Goal: Task Accomplishment & Management: Use online tool/utility

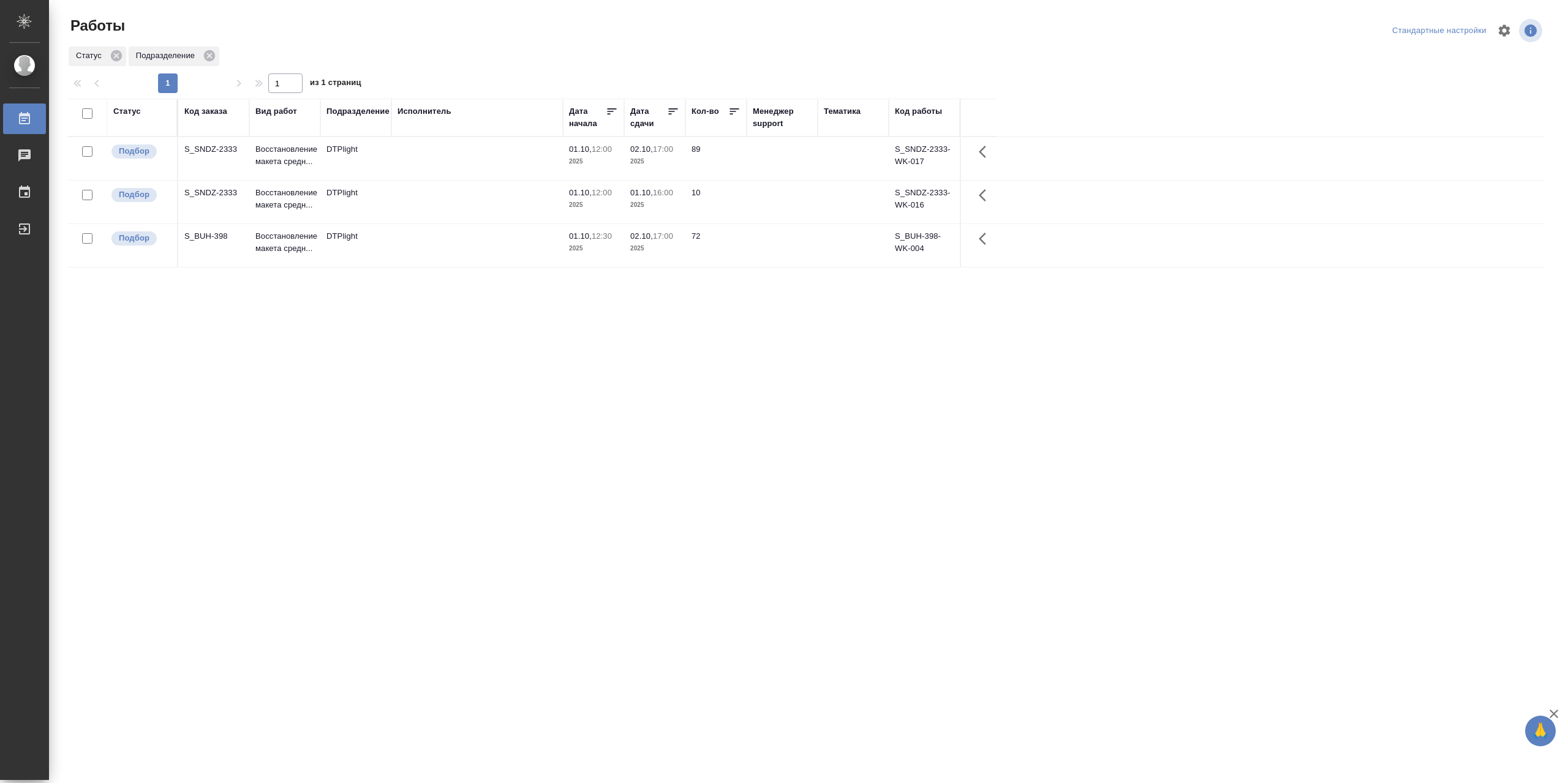
click at [465, 159] on td at bounding box center [478, 159] width 172 height 43
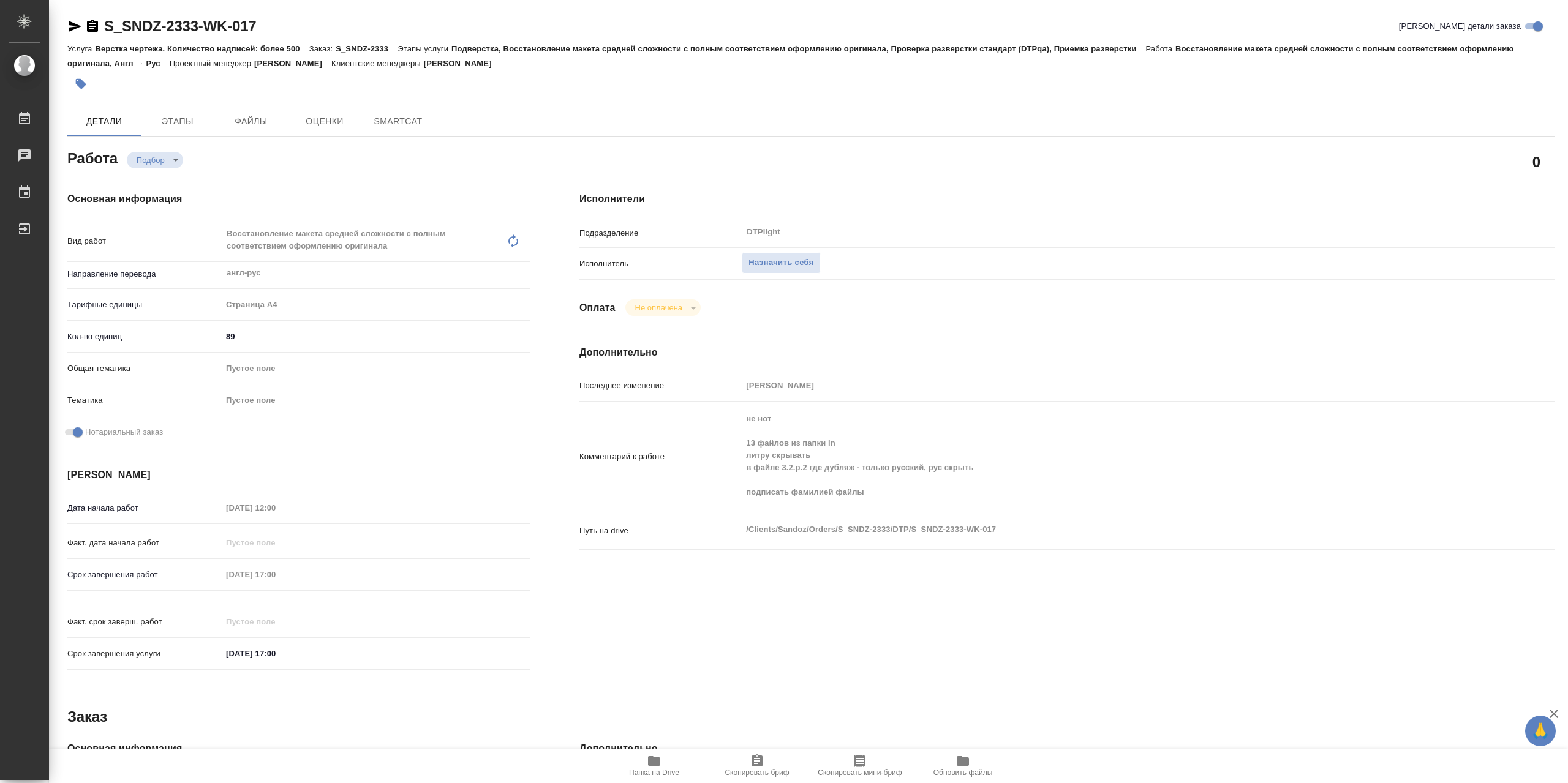
type textarea "x"
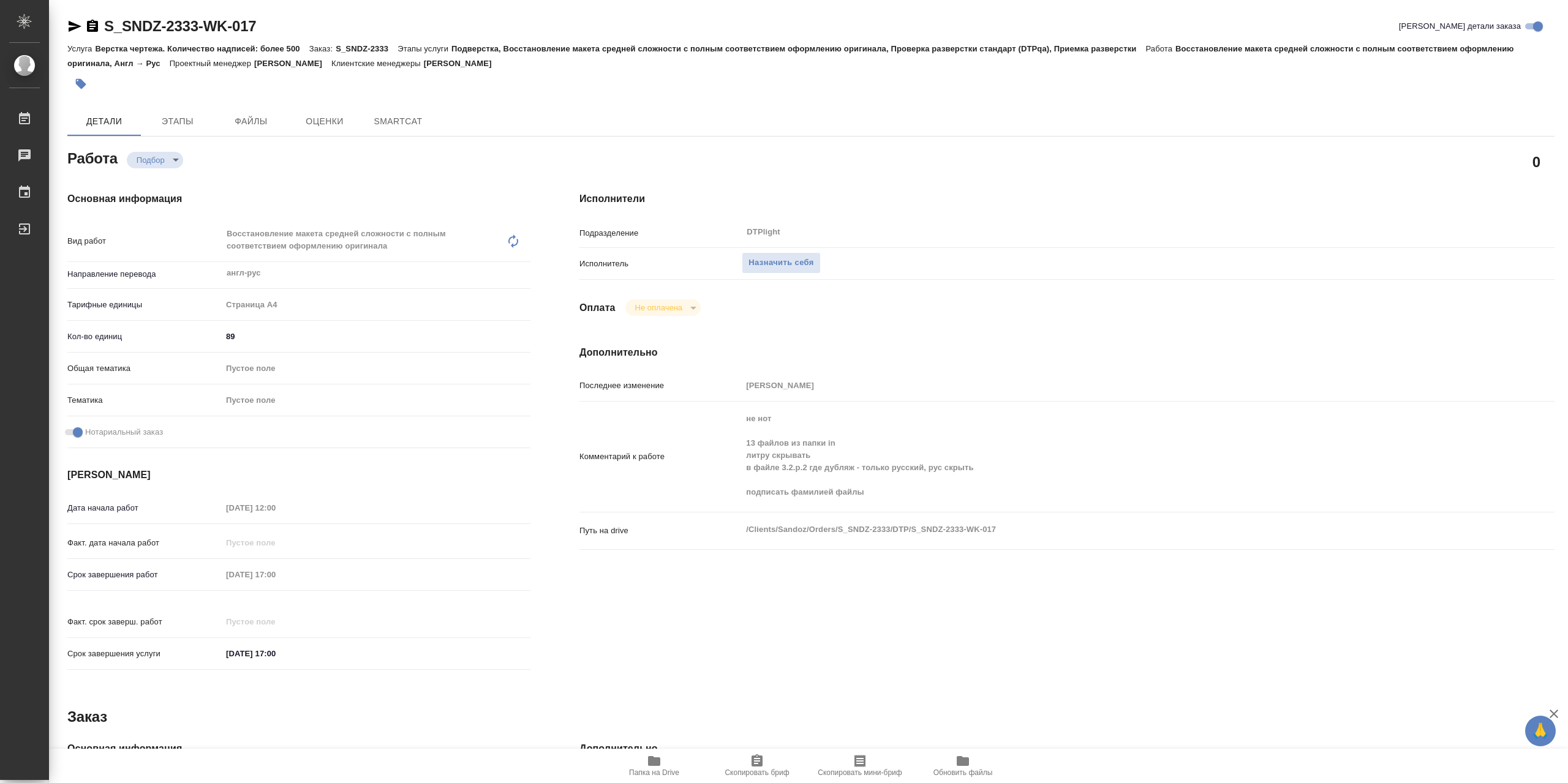
type textarea "x"
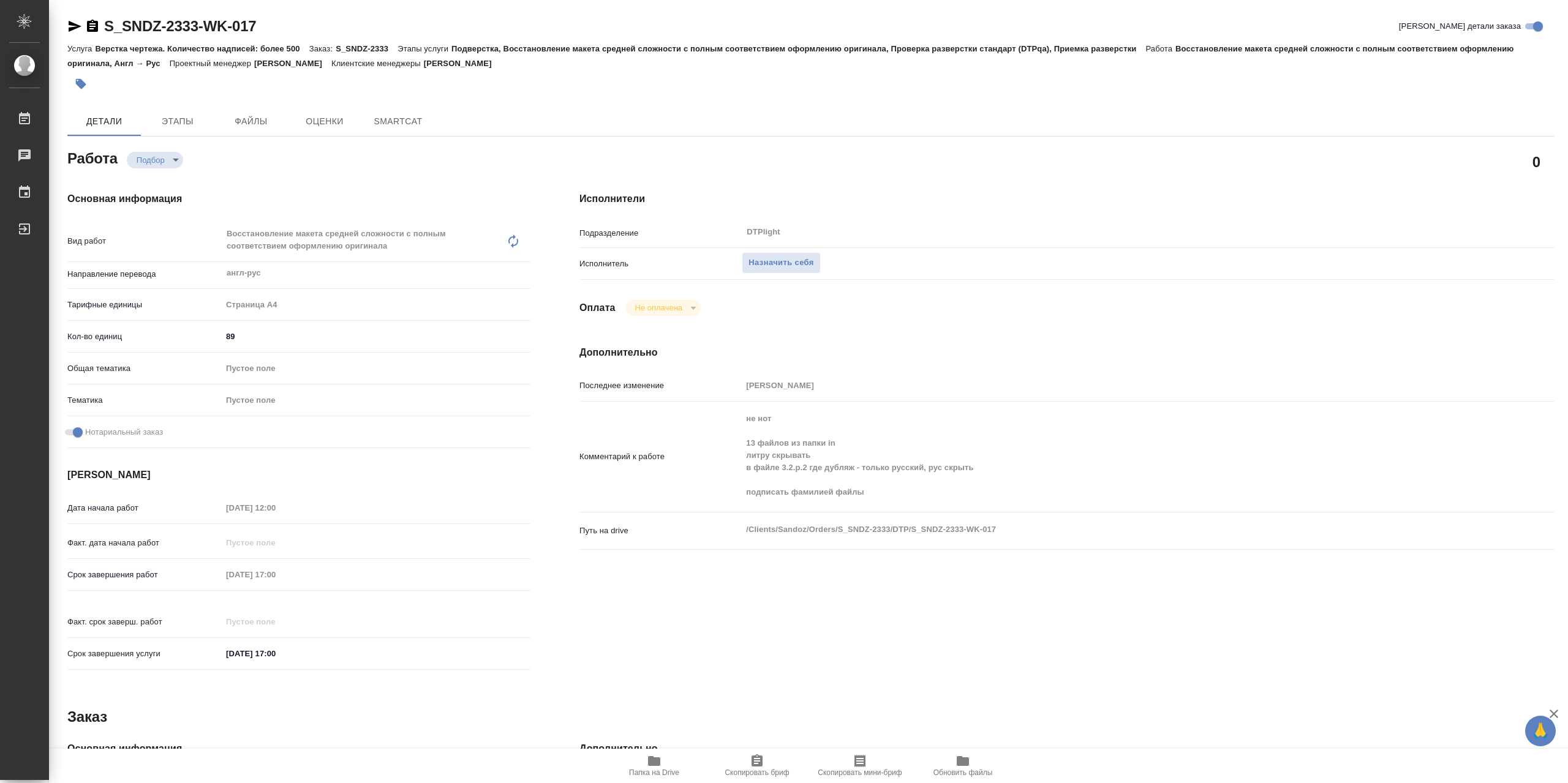
type textarea "x"
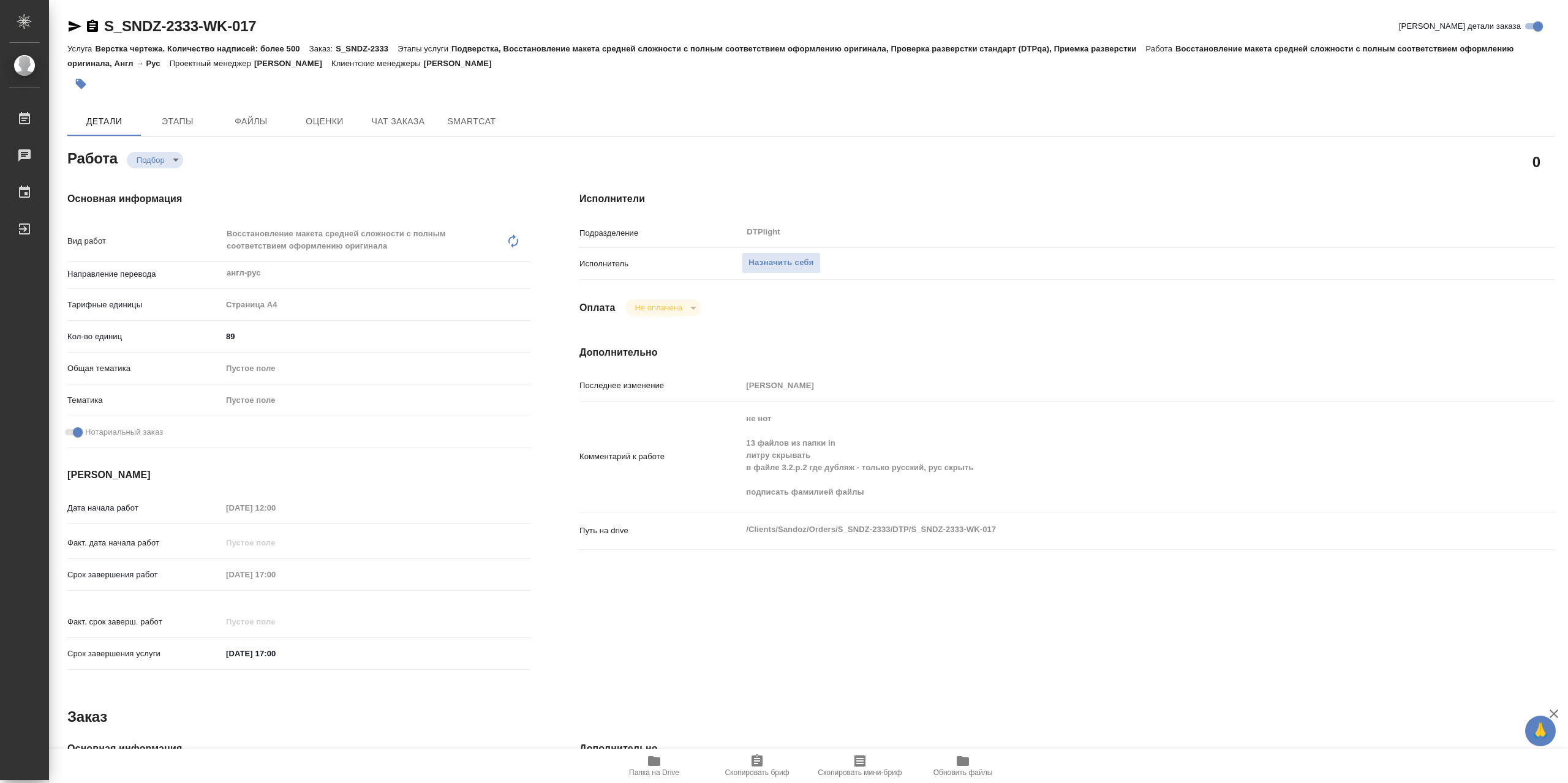
type textarea "x"
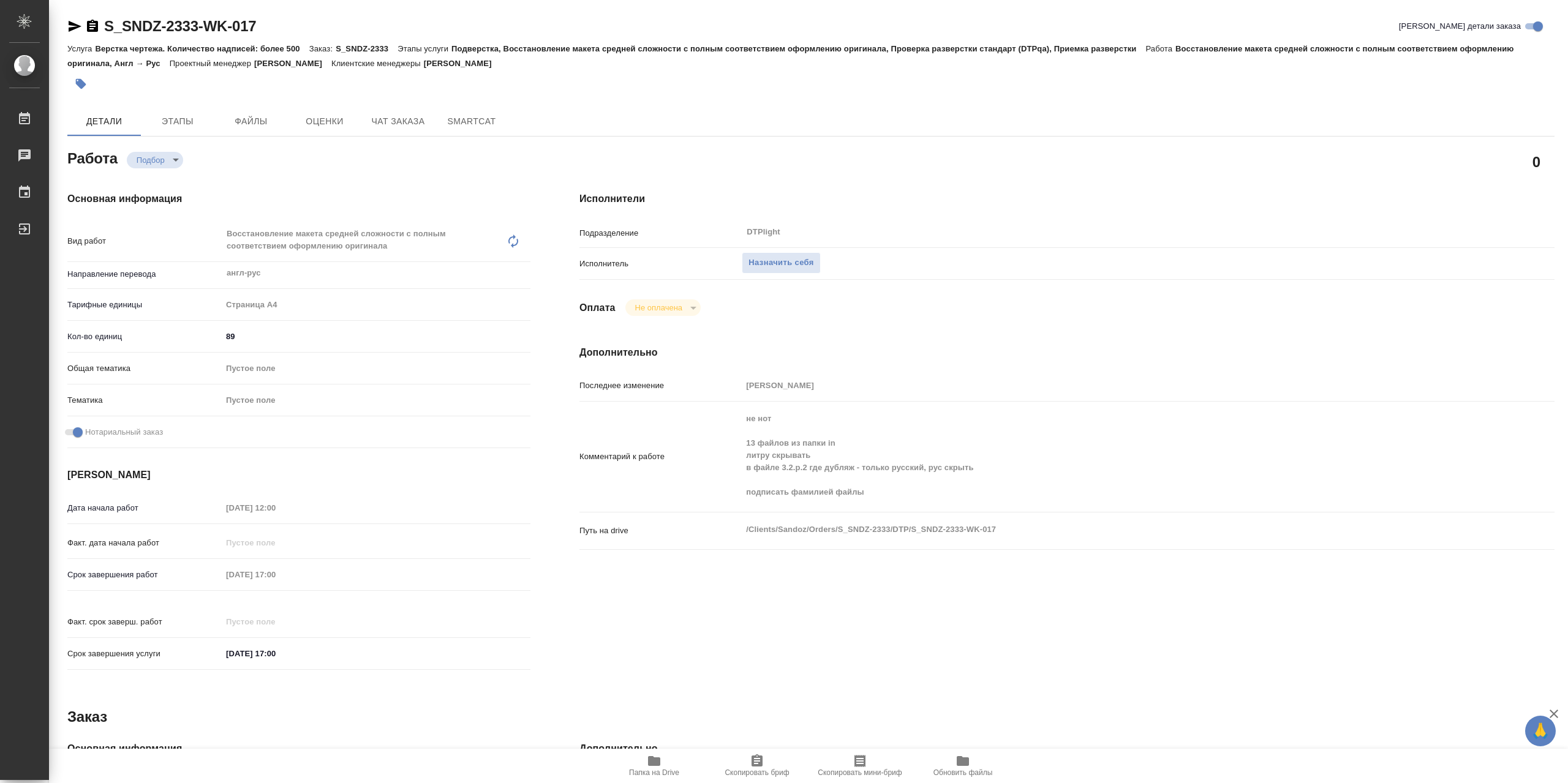
type textarea "x"
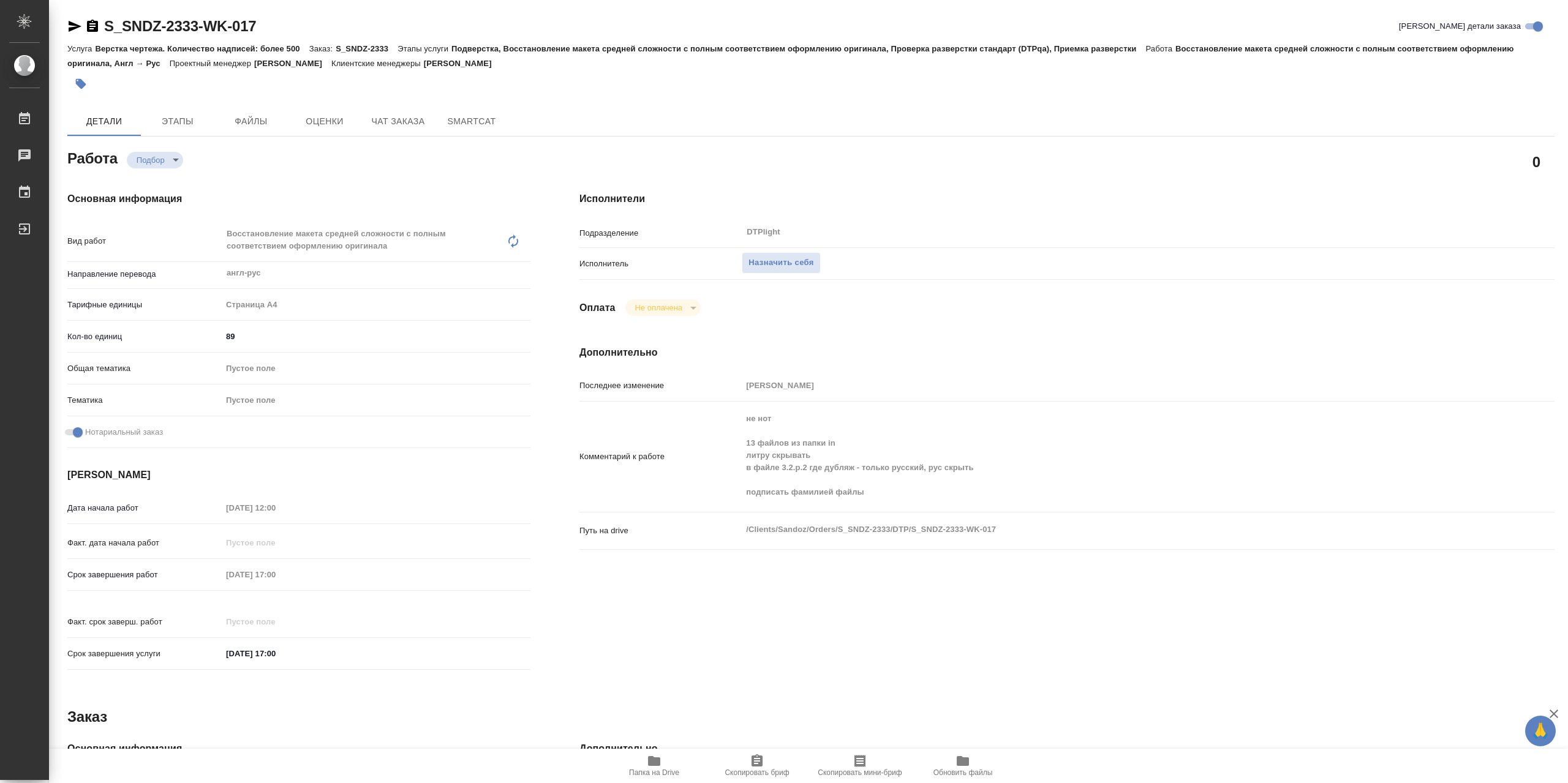
click at [647, 766] on icon "button" at bounding box center [654, 761] width 15 height 15
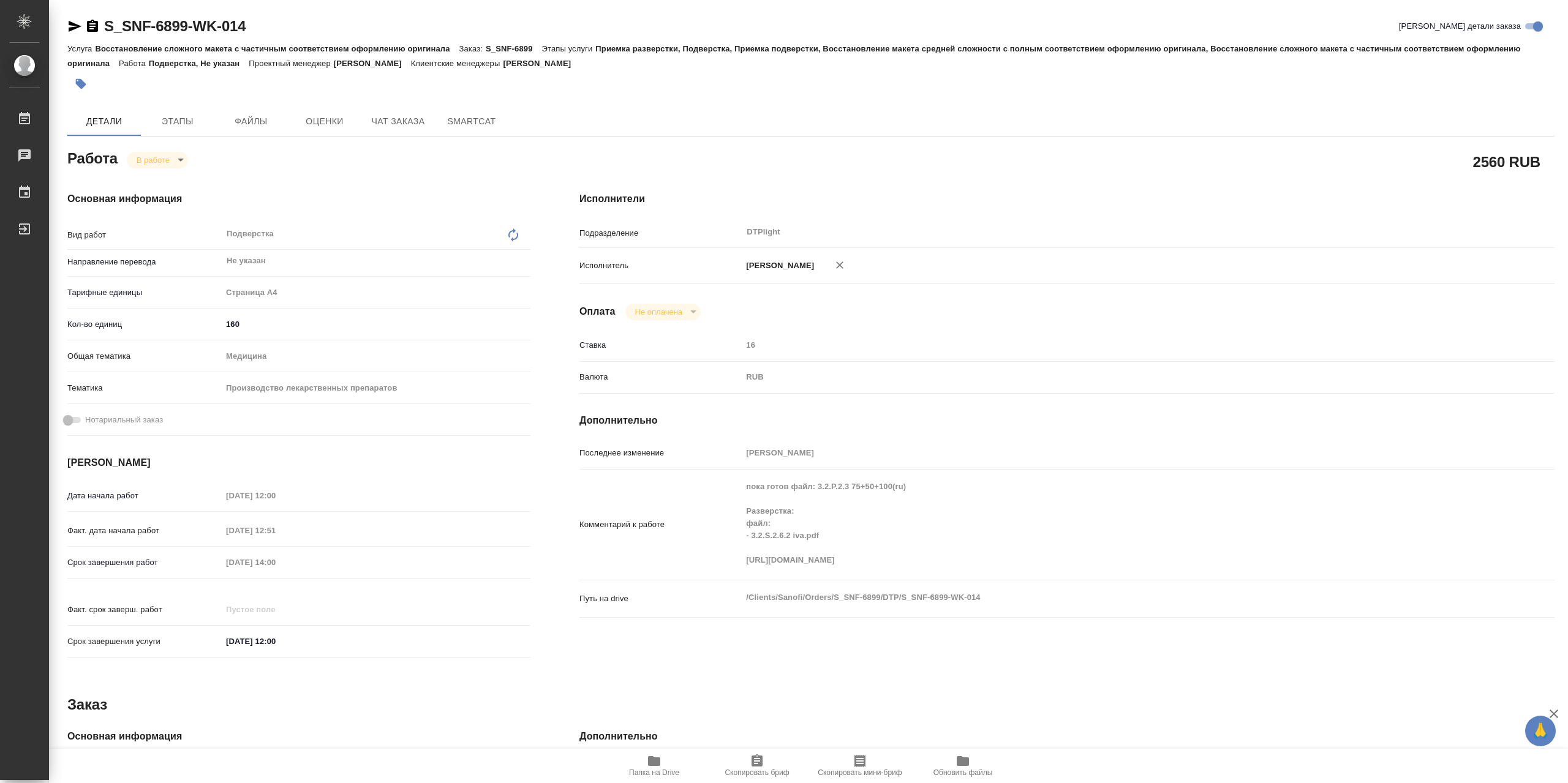
click at [644, 759] on span "Папка на Drive" at bounding box center [654, 765] width 88 height 24
